Goal: Check status: Check status

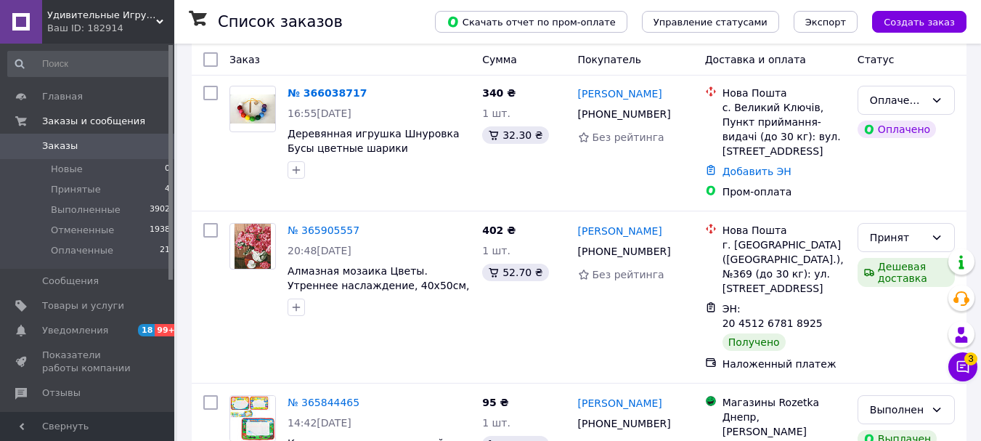
scroll to position [290, 0]
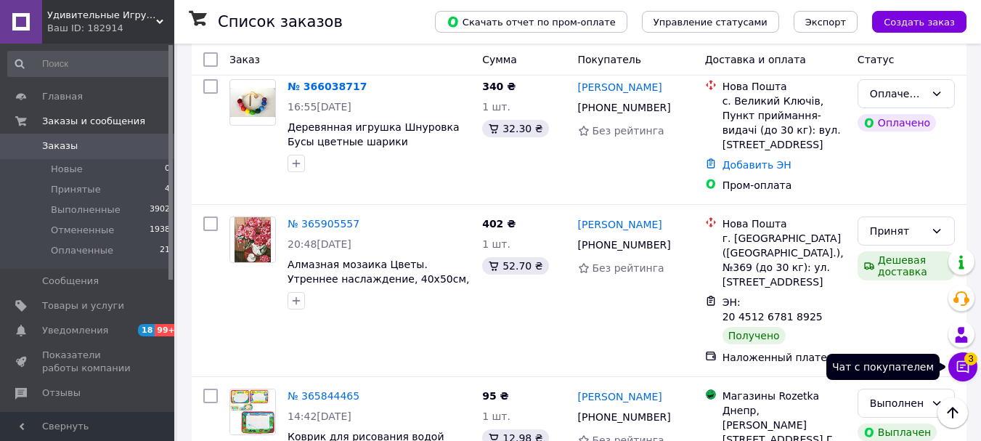
click at [963, 368] on icon at bounding box center [962, 366] width 15 height 15
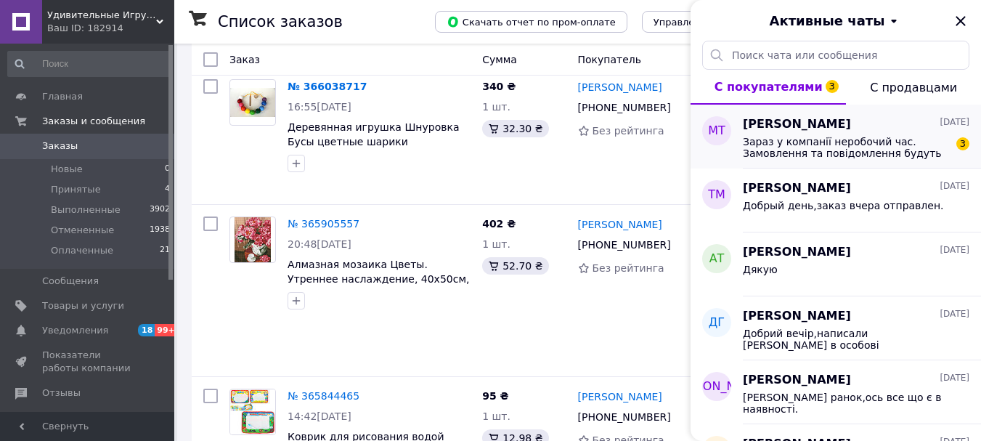
click at [857, 144] on span "Зараз у компанії неробочий час. Замовлення та повідомлення будуть оброблені з 0…" at bounding box center [846, 147] width 206 height 23
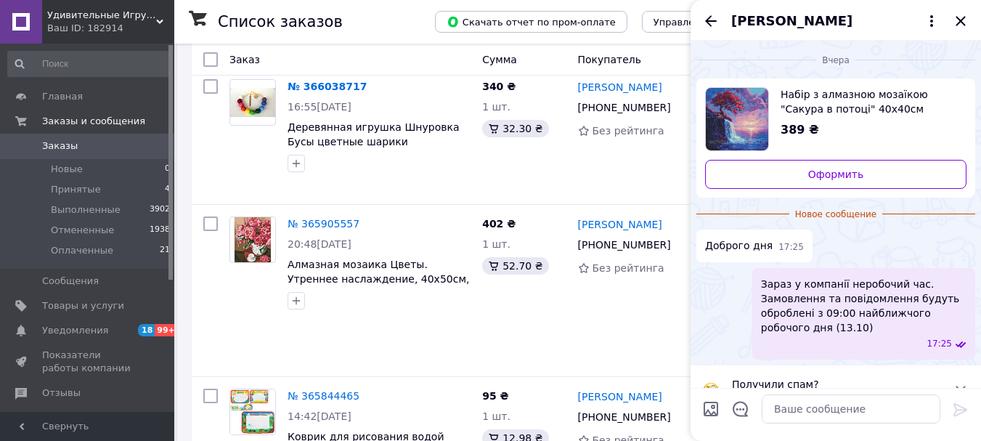
scroll to position [30, 0]
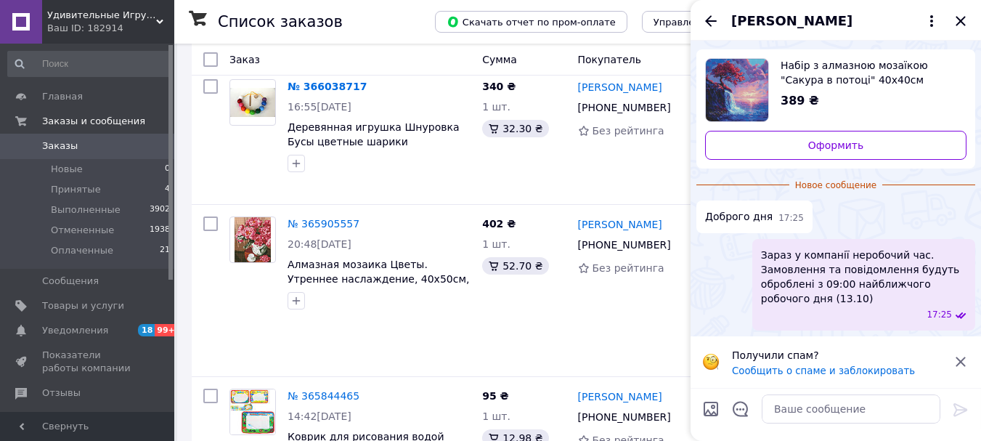
click at [957, 356] on icon at bounding box center [960, 361] width 17 height 17
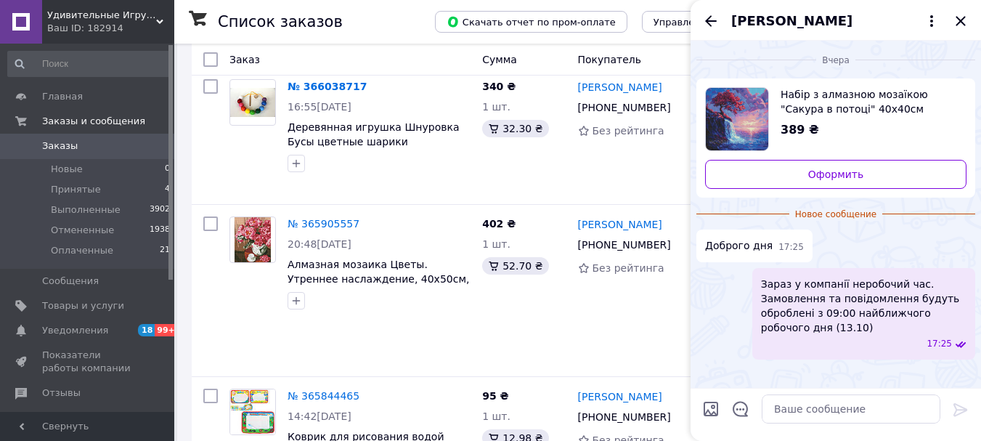
scroll to position [0, 0]
click at [955, 23] on icon "Закрыть" at bounding box center [960, 20] width 17 height 17
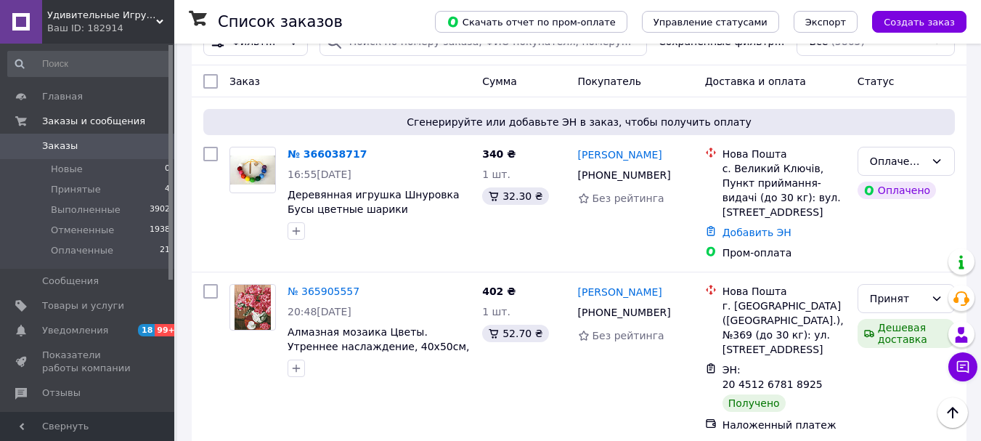
scroll to position [197, 0]
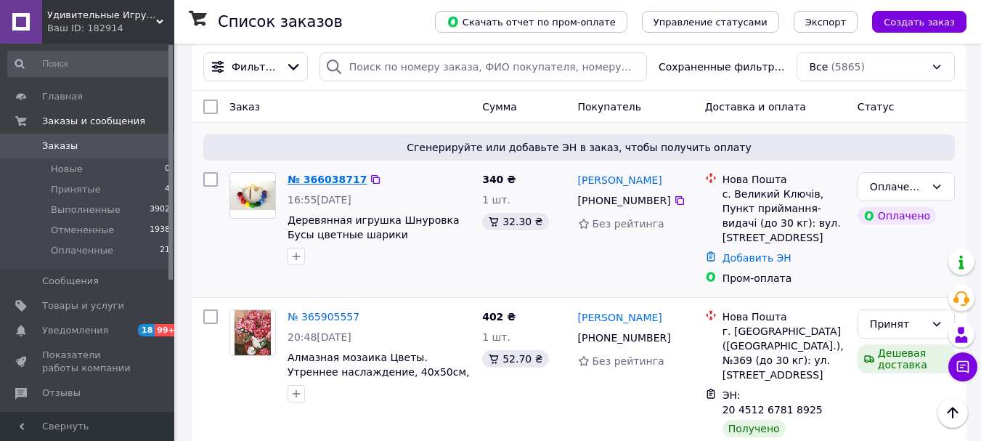
click at [339, 185] on link "№ 366038717" at bounding box center [326, 179] width 79 height 12
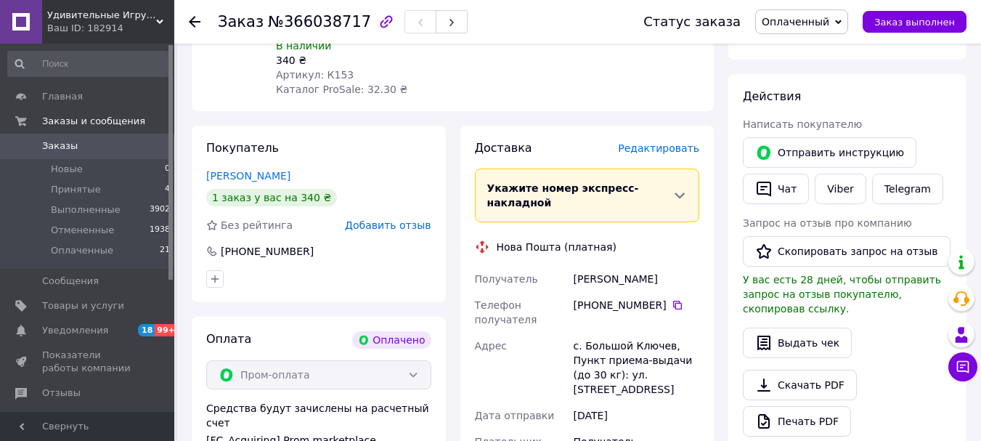
scroll to position [653, 0]
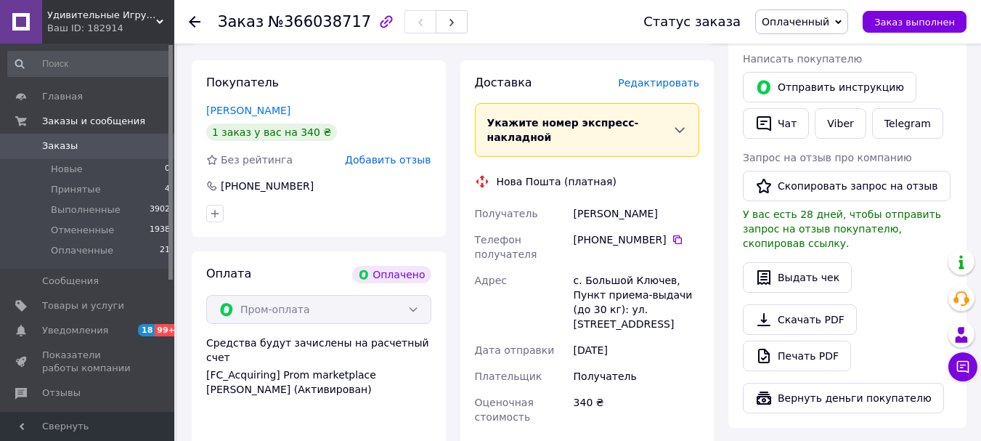
click at [193, 25] on use at bounding box center [195, 22] width 12 height 12
